Goal: Information Seeking & Learning: Learn about a topic

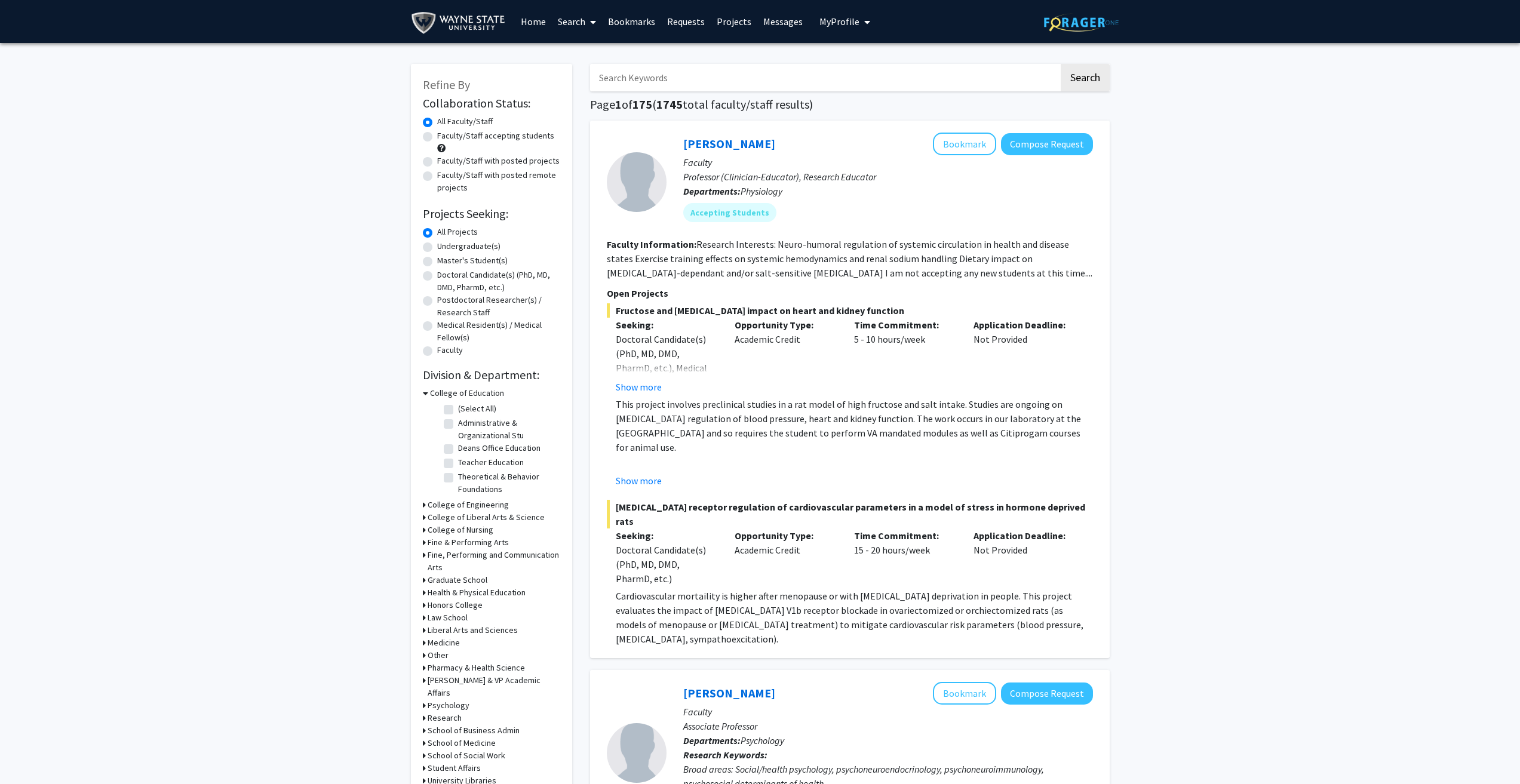
click at [437, 137] on label "Faculty/Staff accepting students" at bounding box center [495, 136] width 117 height 13
click at [437, 137] on input "Faculty/Staff accepting students" at bounding box center [441, 134] width 8 height 8
radio input "true"
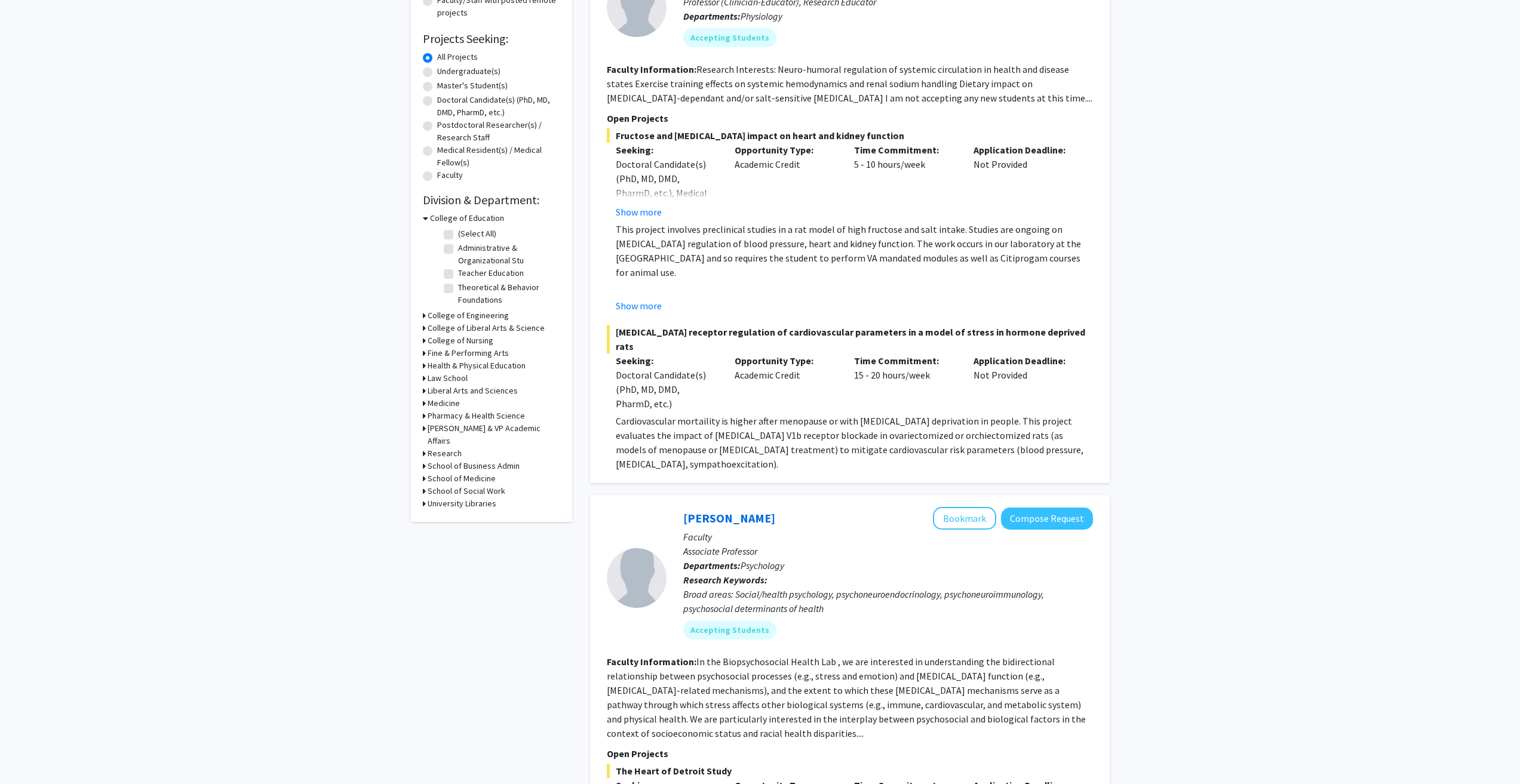
scroll to position [179, 0]
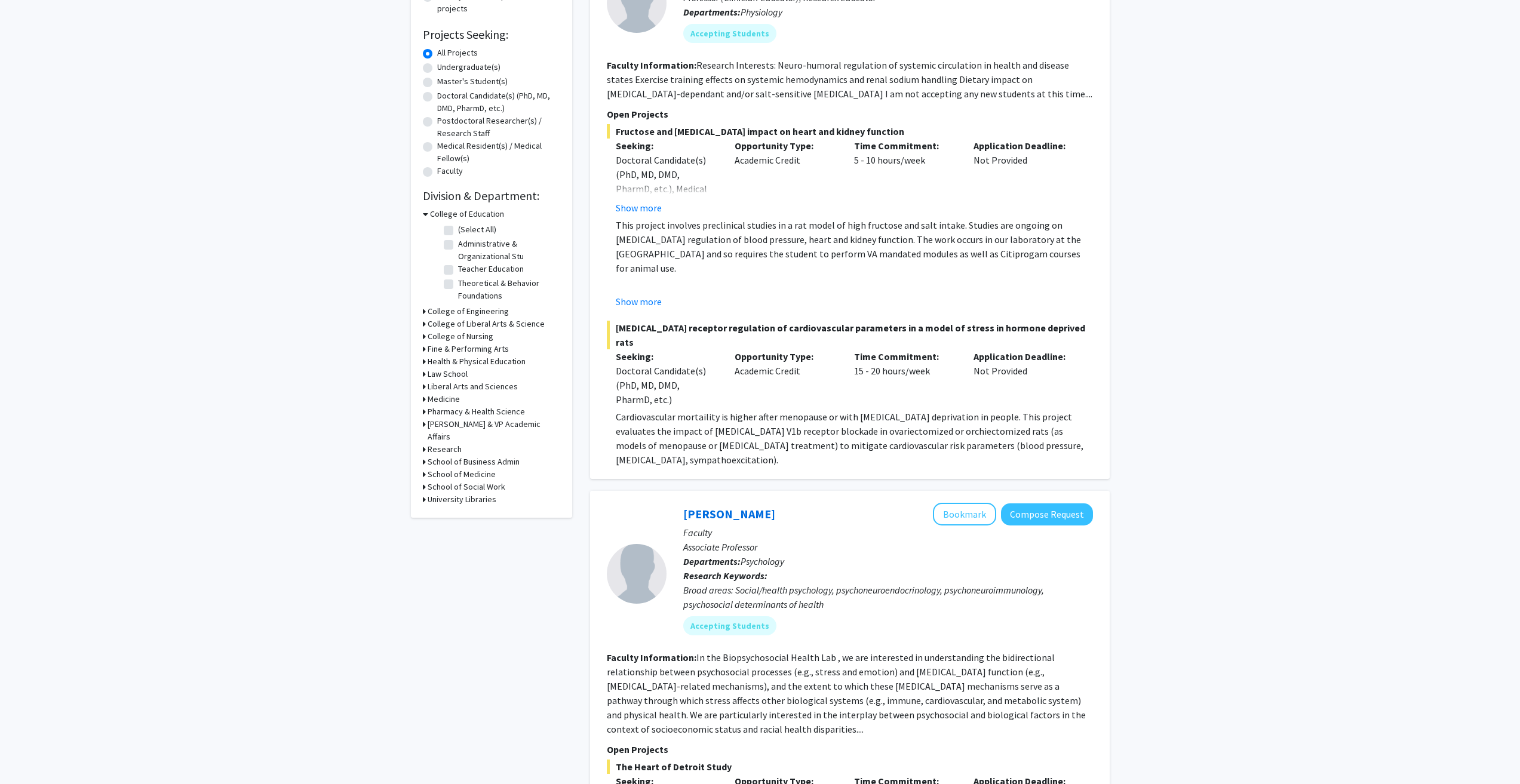
click at [429, 309] on h3 "College of Engineering" at bounding box center [468, 311] width 81 height 13
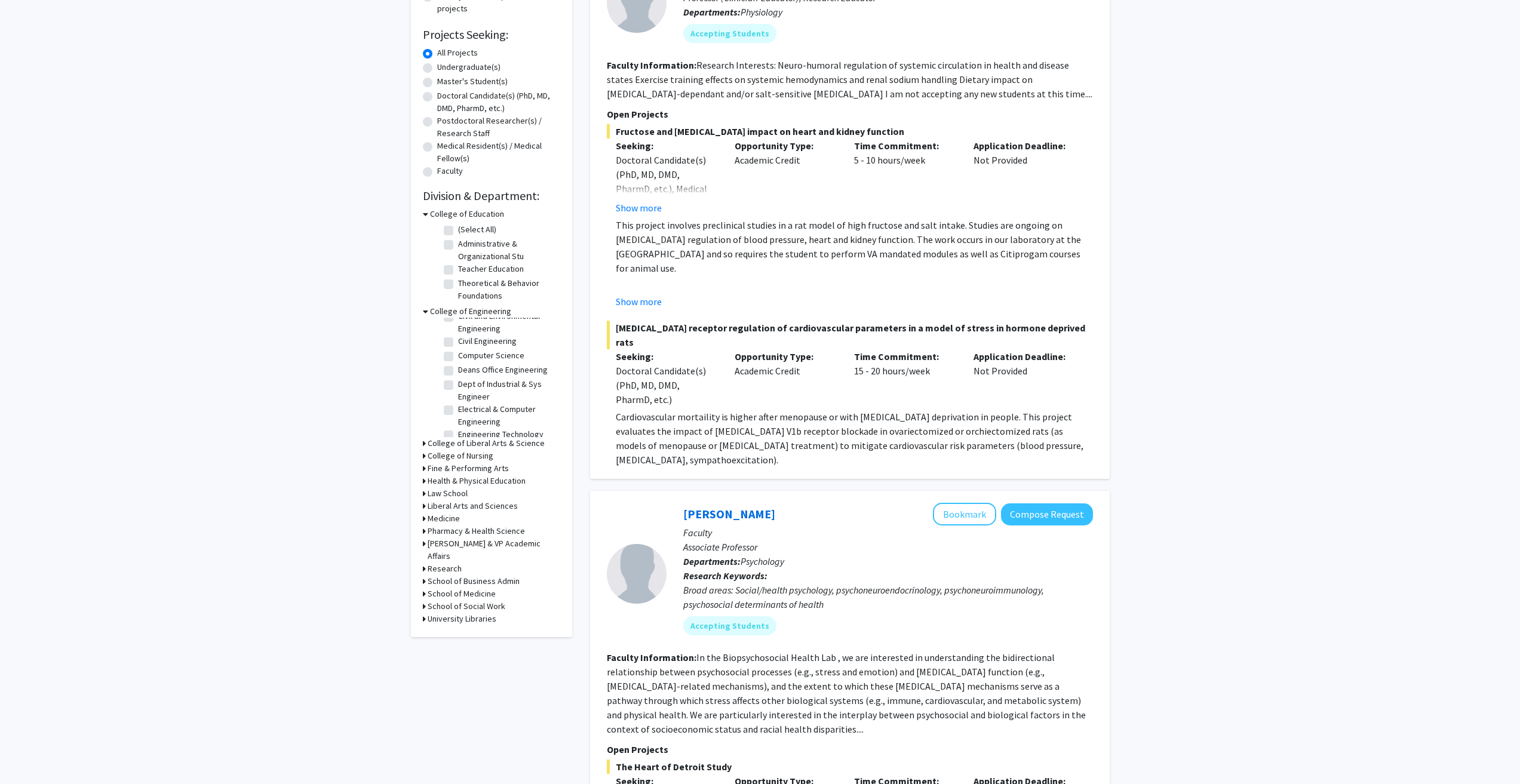
scroll to position [48, 0]
click at [458, 346] on label "Computer Science" at bounding box center [491, 347] width 66 height 13
click at [458, 346] on input "Computer Science" at bounding box center [462, 345] width 8 height 8
checkbox input "true"
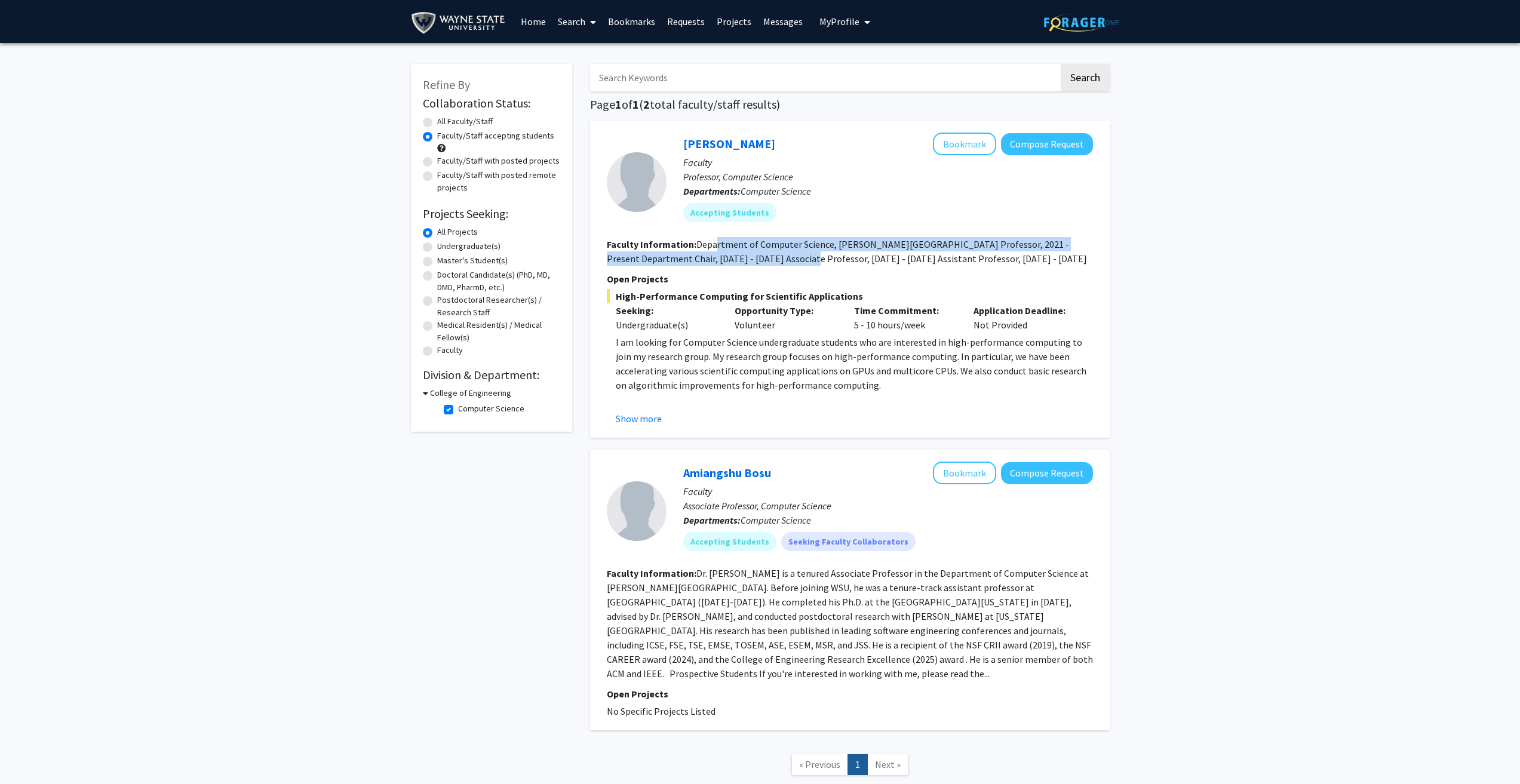
drag, startPoint x: 713, startPoint y: 243, endPoint x: 757, endPoint y: 261, distance: 47.5
click at [757, 261] on fg-read-more "Department of Computer Science, [PERSON_NAME][GEOGRAPHIC_DATA] Professor, 2021 …" at bounding box center [846, 251] width 480 height 26
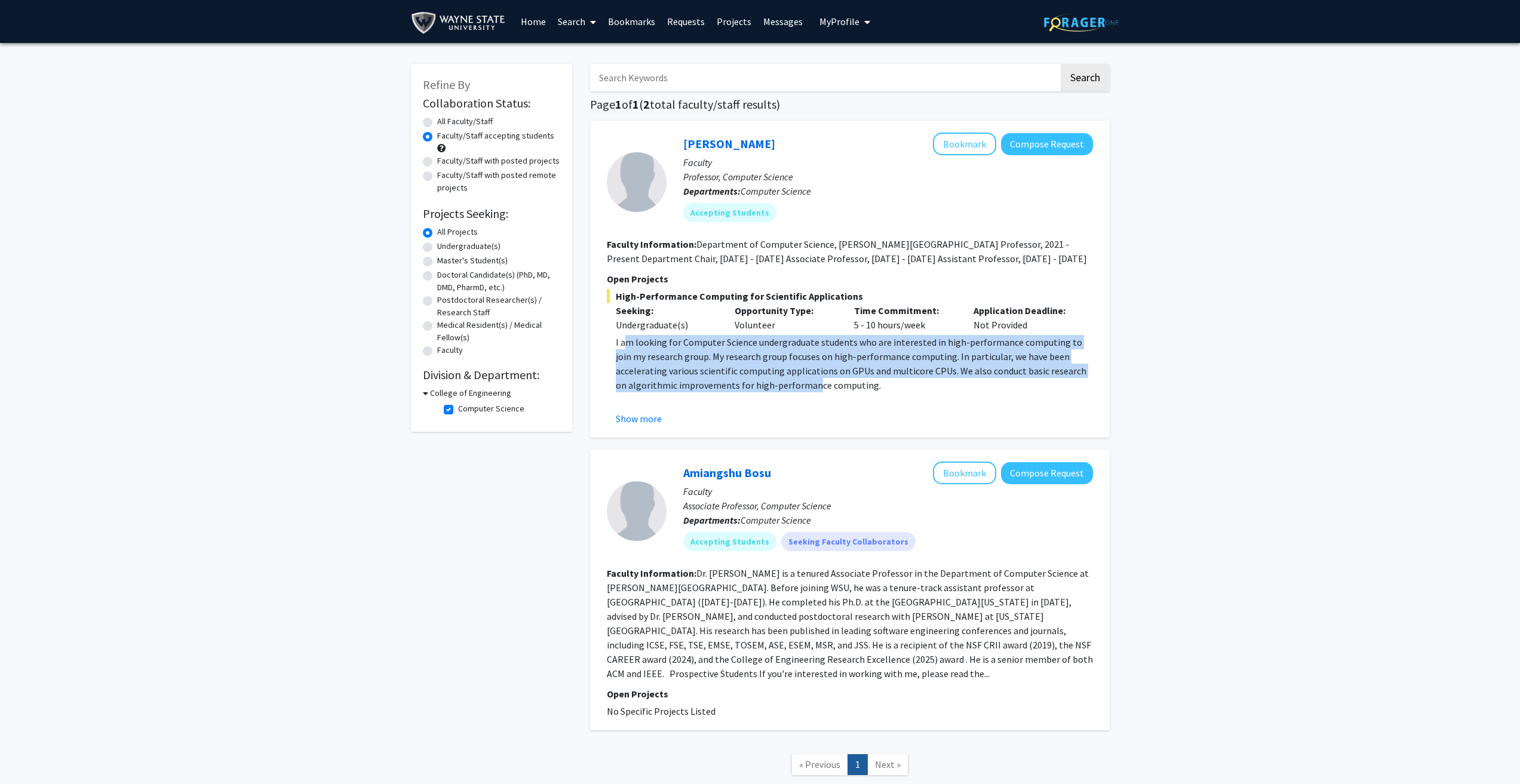
drag, startPoint x: 623, startPoint y: 344, endPoint x: 742, endPoint y: 387, distance: 126.5
click at [750, 387] on p "I am looking for Computer Science undergraduate students who are interested in …" at bounding box center [853, 363] width 477 height 57
click at [652, 417] on button "Show more" at bounding box center [639, 418] width 46 height 14
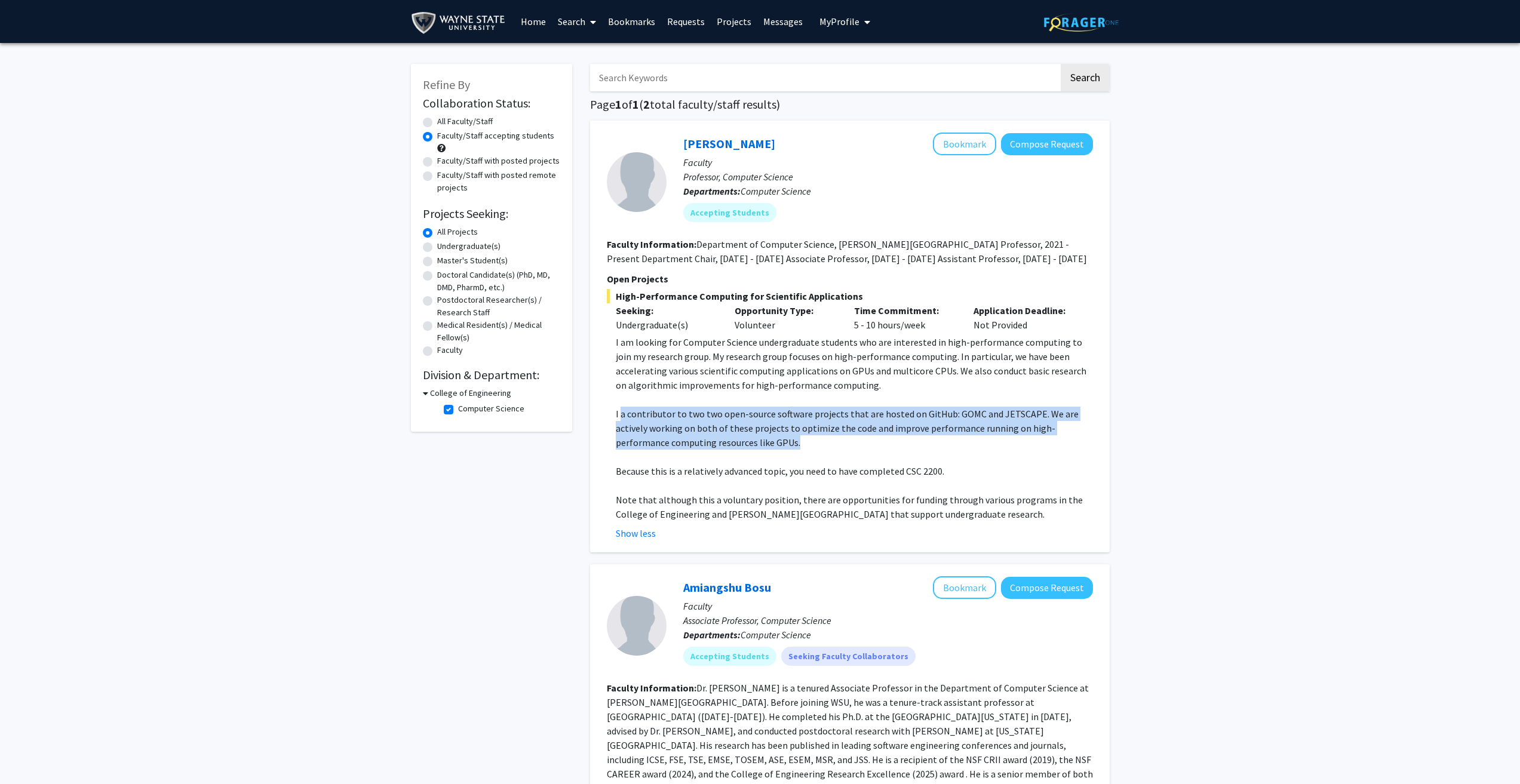
drag, startPoint x: 622, startPoint y: 416, endPoint x: 745, endPoint y: 443, distance: 125.9
click at [745, 443] on p "I a contributor to two two open-source software projects that are hosted on Git…" at bounding box center [853, 427] width 477 height 43
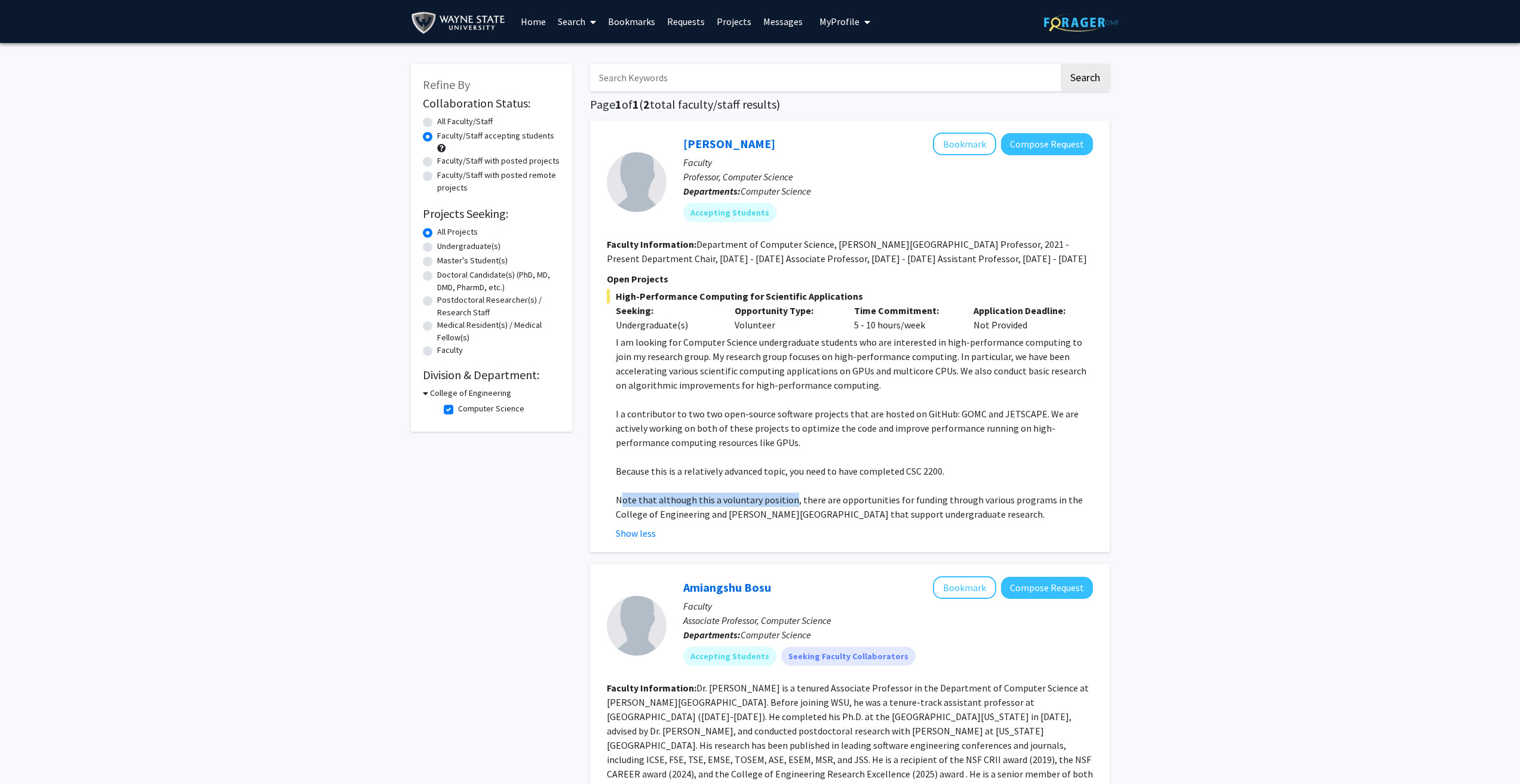
drag, startPoint x: 624, startPoint y: 496, endPoint x: 788, endPoint y: 496, distance: 164.0
click at [788, 496] on p "Note that although this a voluntary position, there are opportunities for fundi…" at bounding box center [853, 506] width 477 height 29
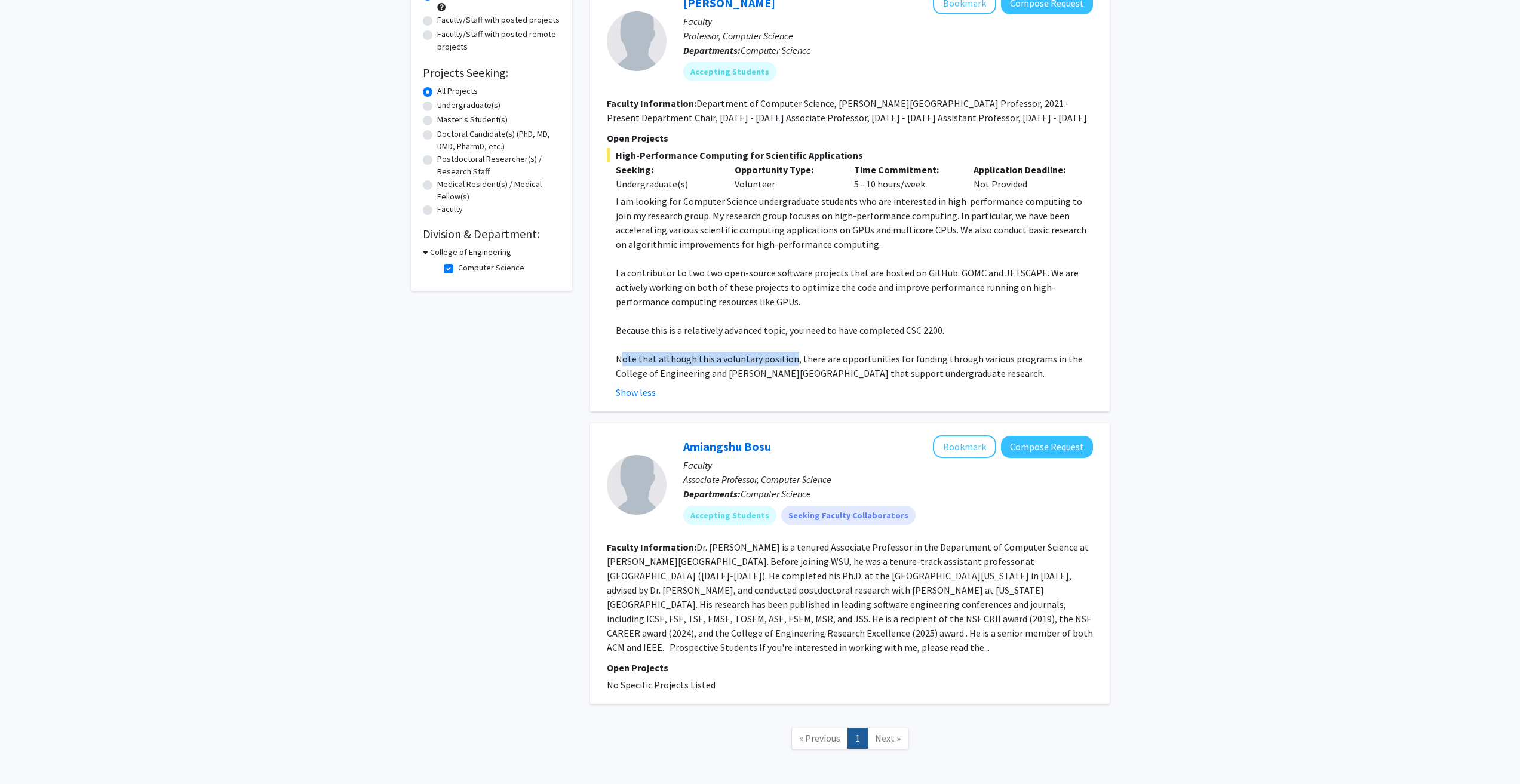
scroll to position [179, 0]
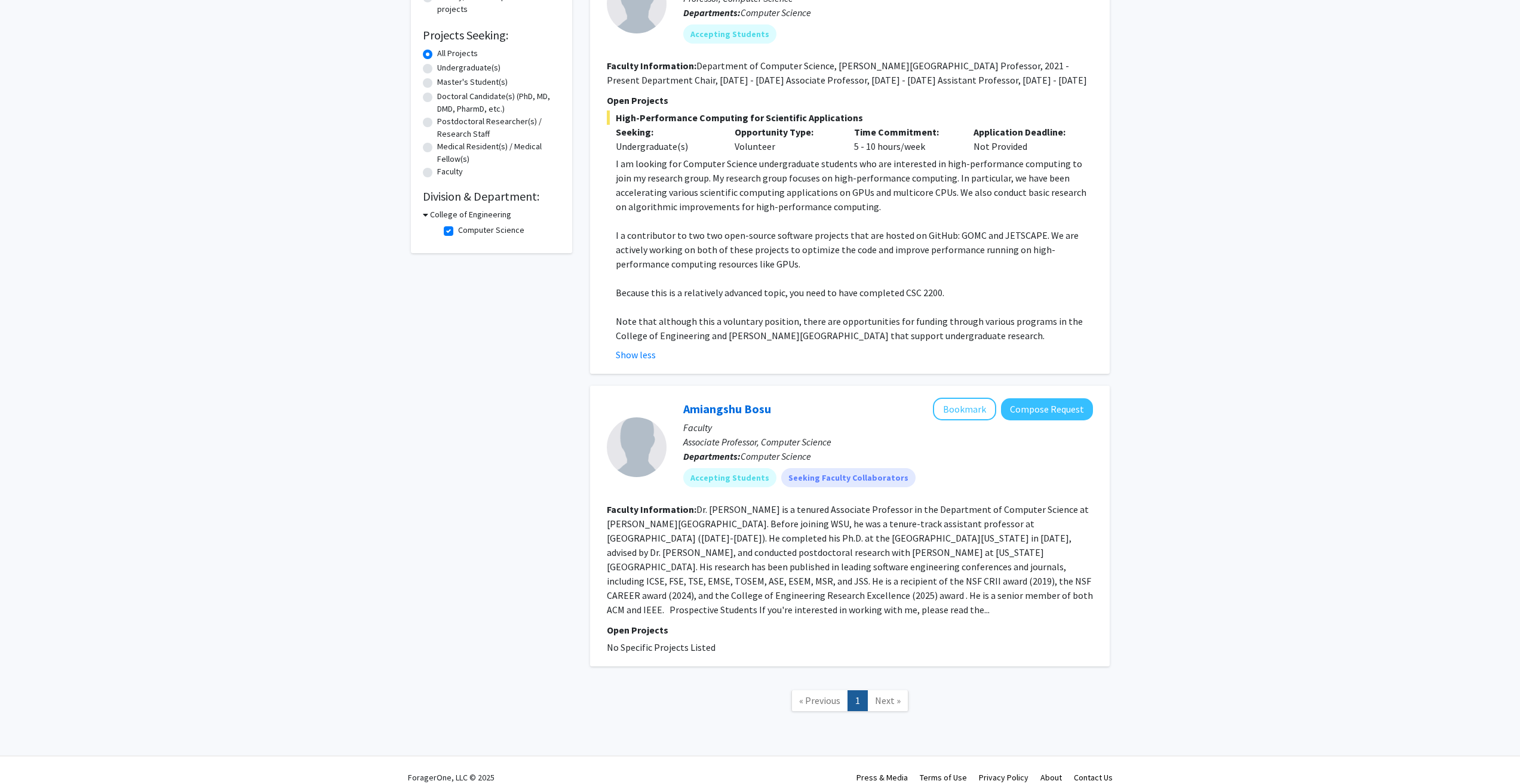
click at [657, 641] on span "No Specific Projects Listed" at bounding box center [661, 647] width 109 height 12
drag, startPoint x: 701, startPoint y: 507, endPoint x: 903, endPoint y: 516, distance: 202.2
click at [903, 516] on section "Faculty Information: Dr. [PERSON_NAME] is a tenured Associate Professor in the …" at bounding box center [849, 559] width 486 height 115
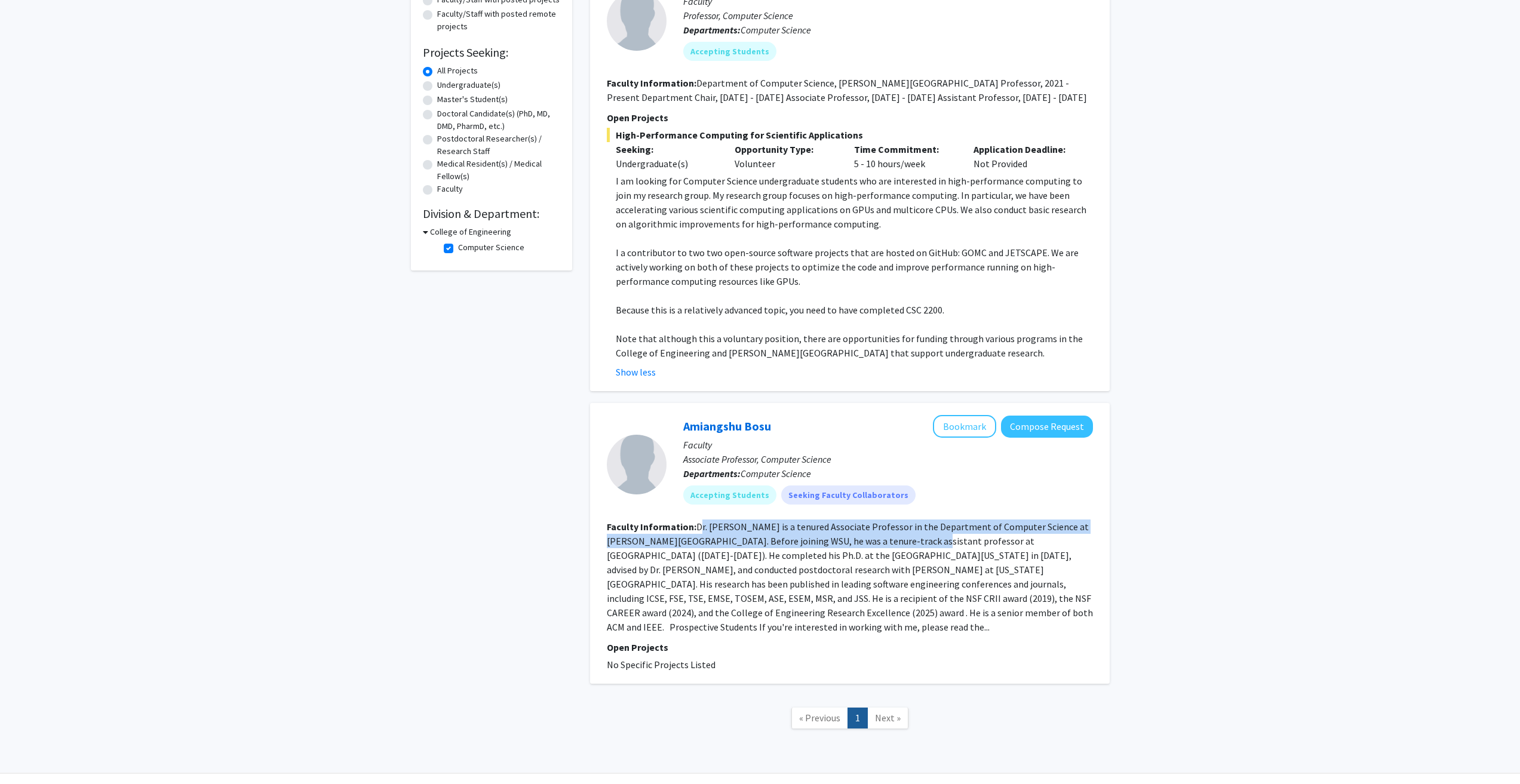
scroll to position [119, 0]
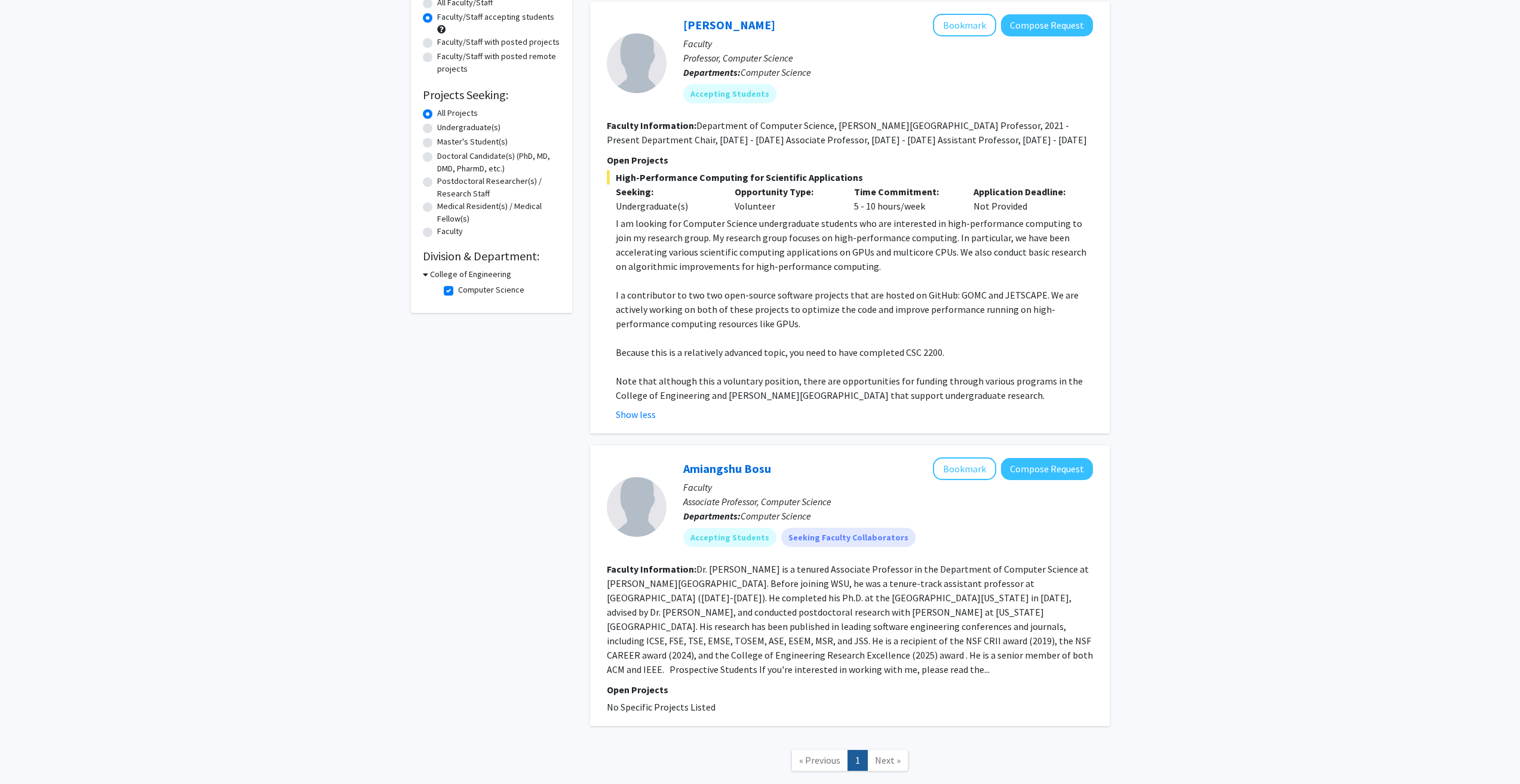
click at [437, 124] on label "Undergraduate(s)" at bounding box center [468, 127] width 63 height 13
click at [437, 124] on input "Undergraduate(s)" at bounding box center [441, 125] width 8 height 8
radio input "true"
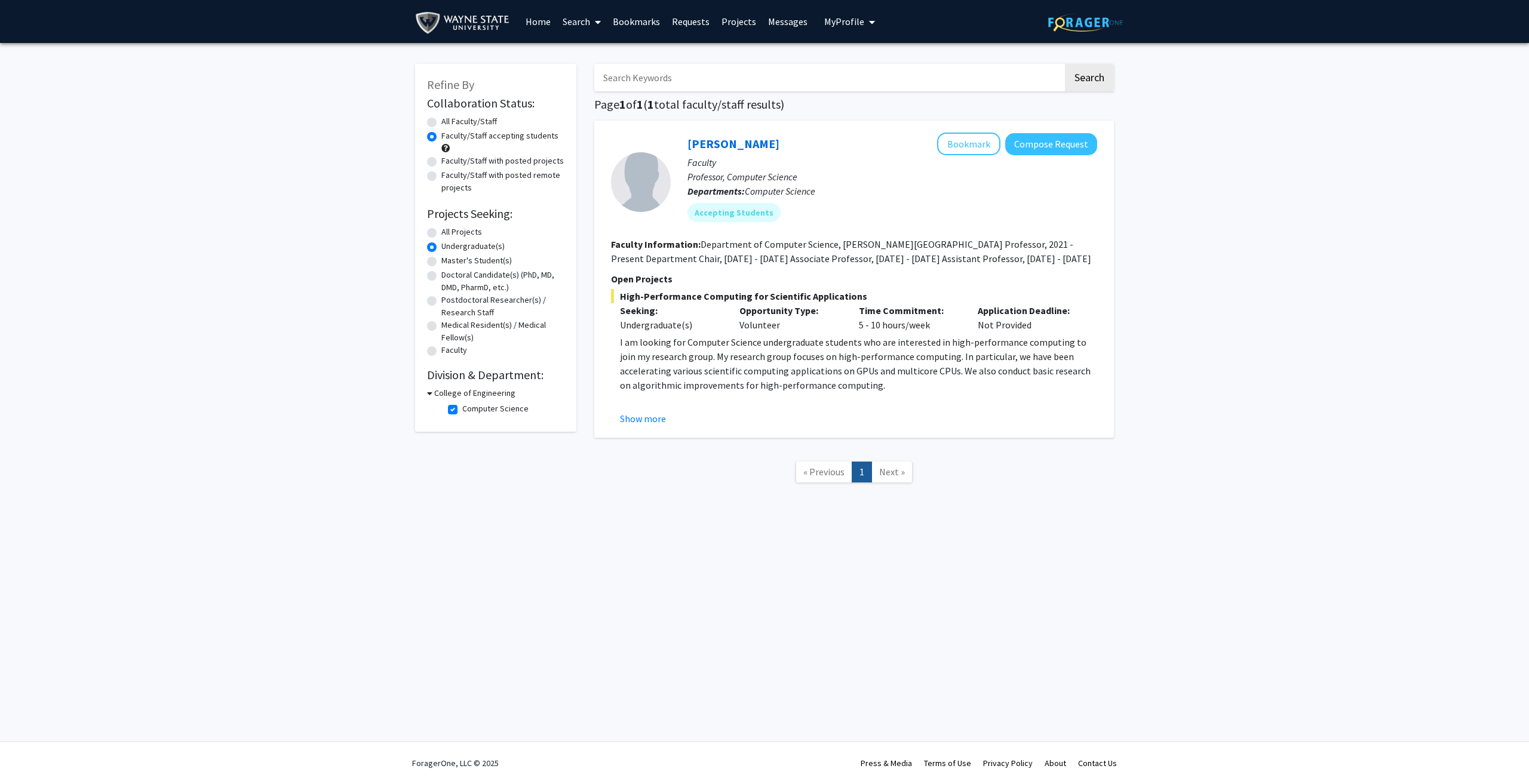
click at [651, 405] on p at bounding box center [857, 399] width 477 height 14
click at [639, 410] on fg-read-more "I am looking for Computer Science undergraduate students who are interested in …" at bounding box center [853, 380] width 486 height 91
